Goal: Register for event/course

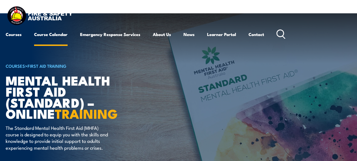
click at [53, 34] on link "Course Calendar" at bounding box center [51, 35] width 34 height 14
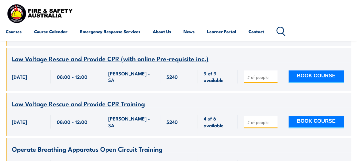
scroll to position [4716, 0]
